Goal: Task Accomplishment & Management: Complete application form

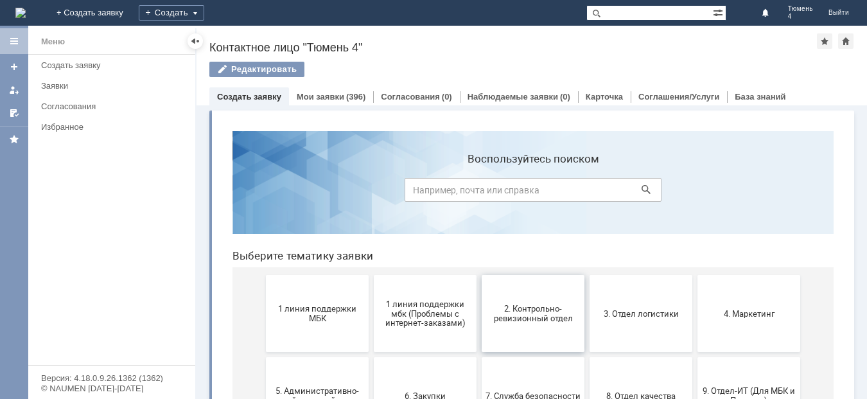
click at [518, 308] on span "2. Контрольно-ревизионный отдел" at bounding box center [533, 313] width 95 height 19
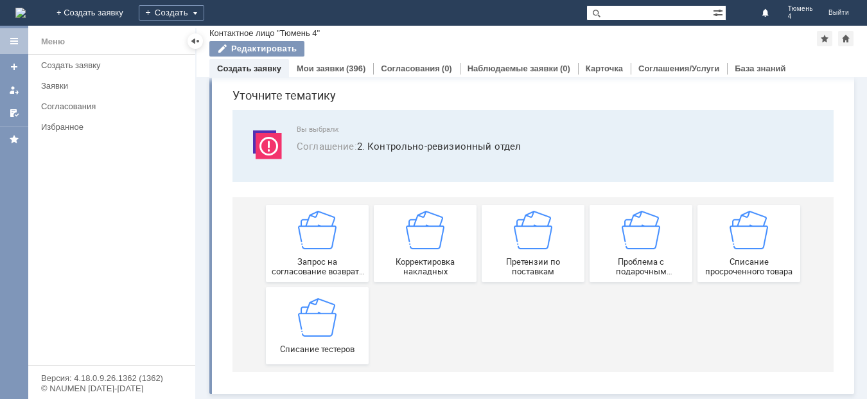
scroll to position [44, 0]
click at [316, 241] on img at bounding box center [317, 230] width 39 height 39
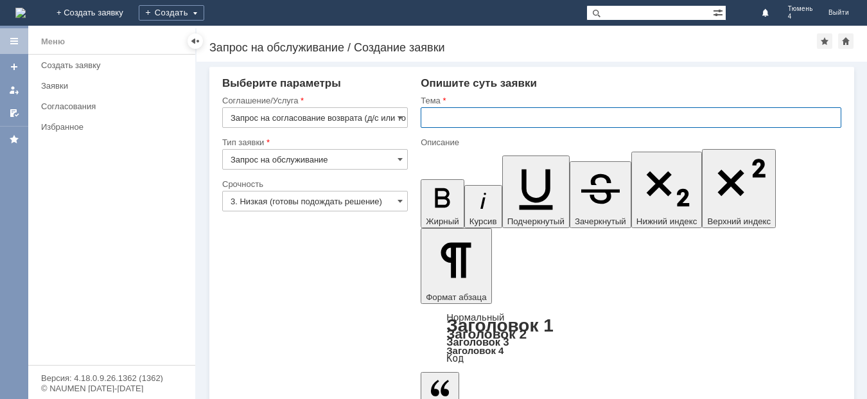
click at [440, 118] on input "text" at bounding box center [631, 117] width 421 height 21
type input "МБК Тюмень 4 кража"
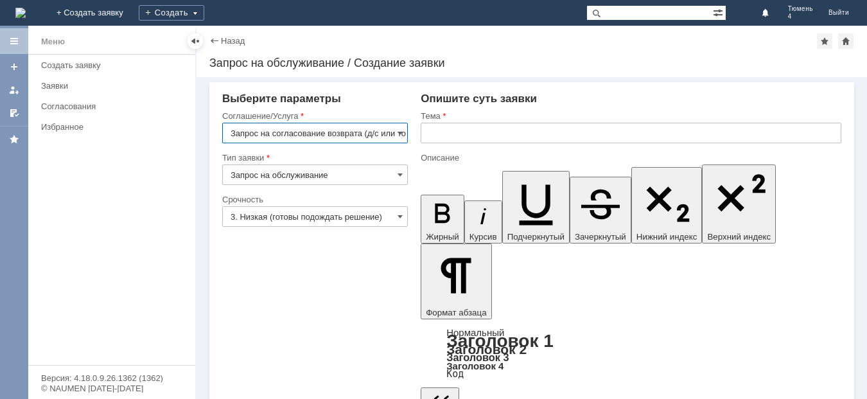
scroll to position [0, 24]
